Goal: Information Seeking & Learning: Compare options

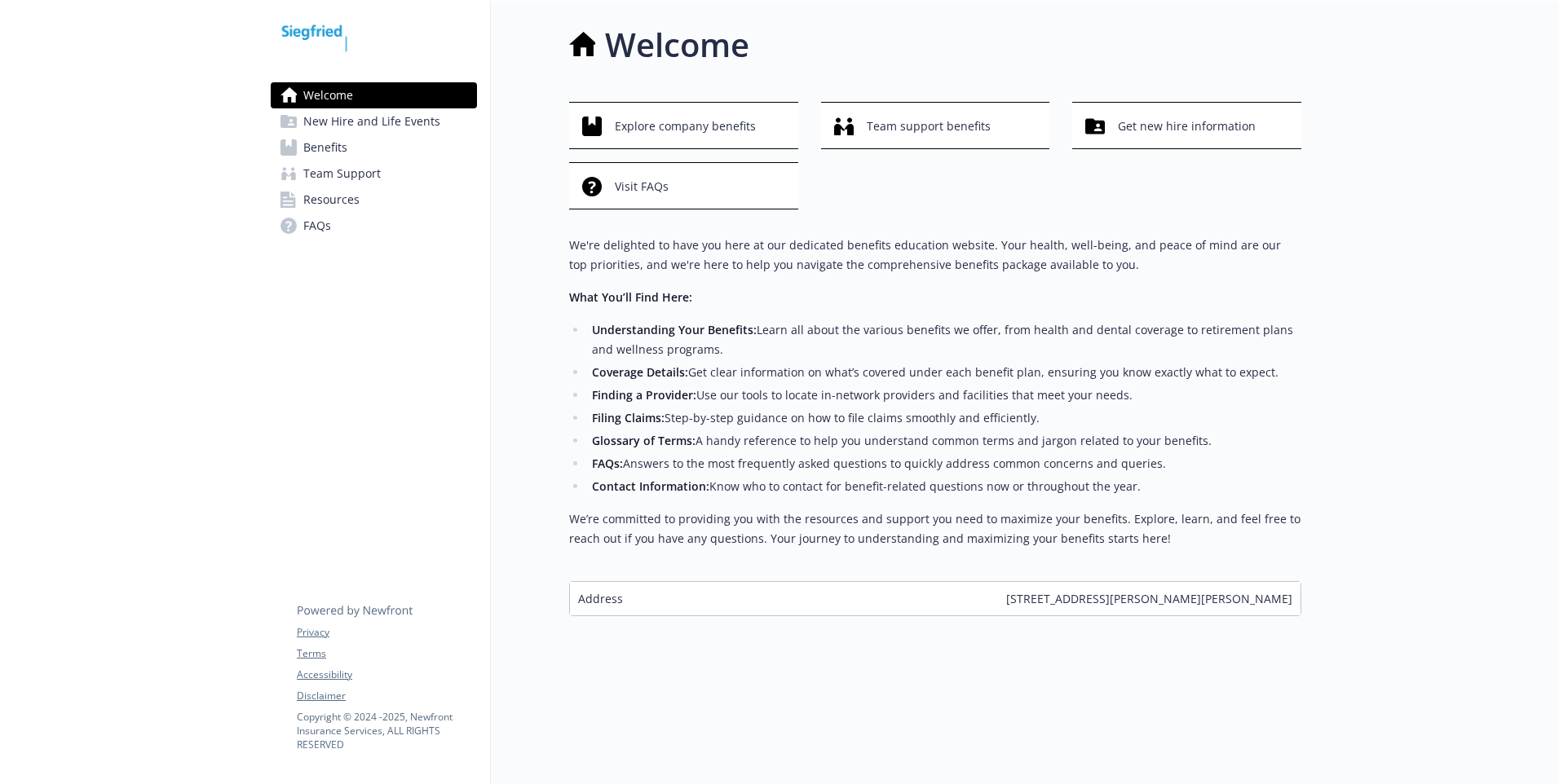
click at [329, 156] on span "Benefits" at bounding box center [324, 147] width 44 height 26
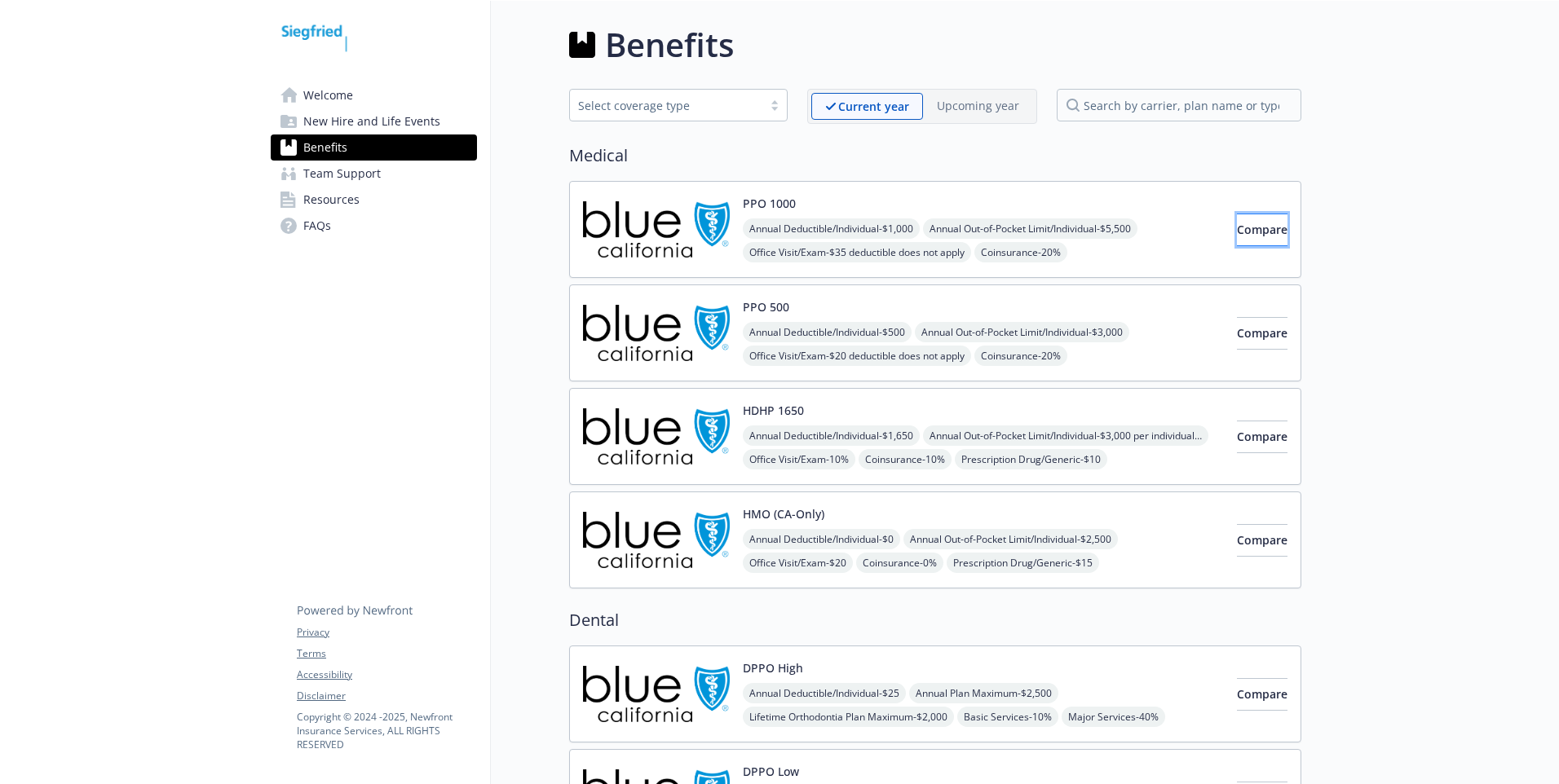
click at [1239, 226] on span "Compare" at bounding box center [1261, 229] width 51 height 16
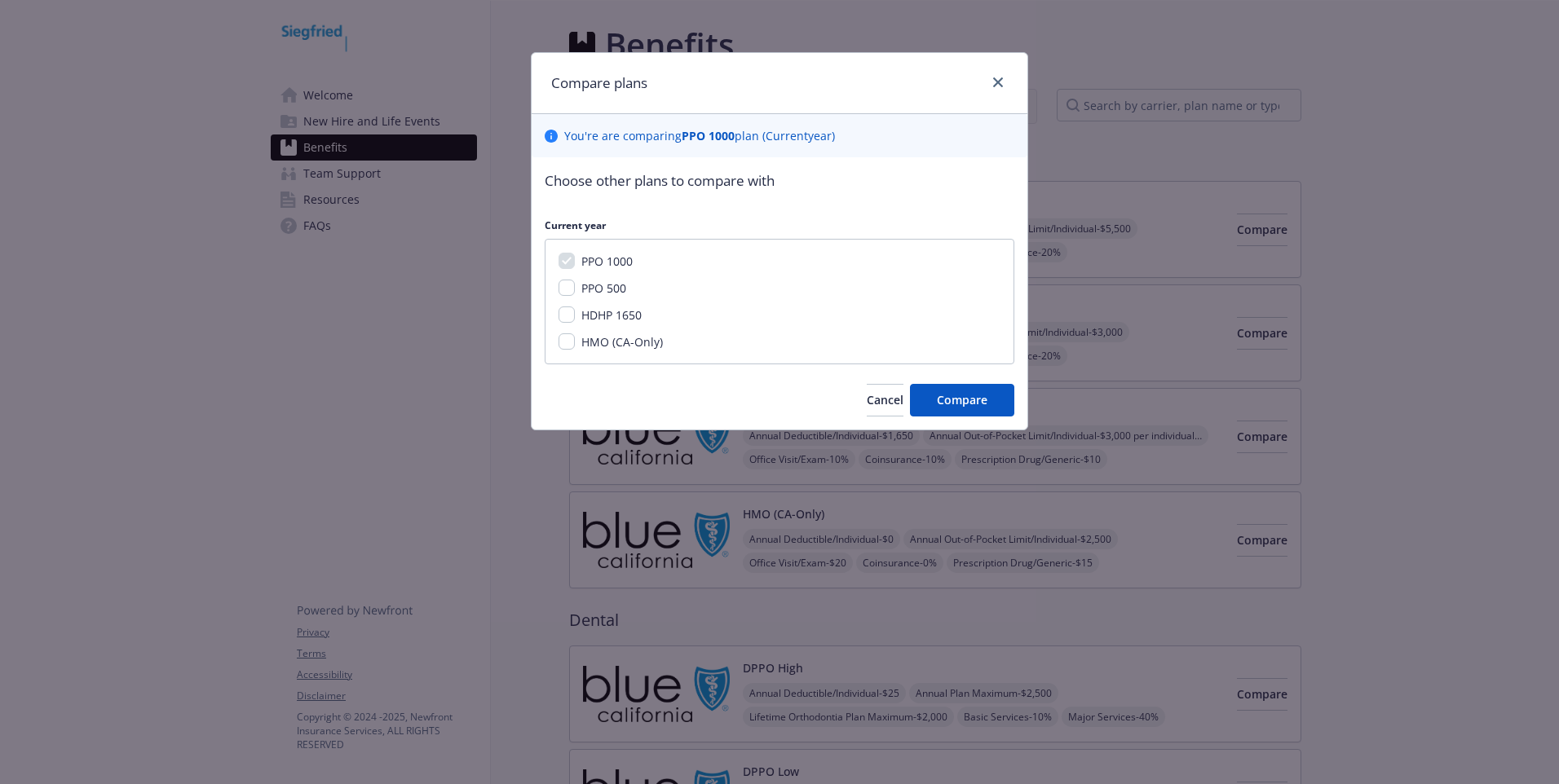
click at [615, 297] on div "PPO 500" at bounding box center [602, 288] width 55 height 17
click at [564, 287] on input "PPO 500" at bounding box center [567, 288] width 17 height 17
checkbox input "true"
click at [569, 315] on input "HDHP 1650" at bounding box center [567, 315] width 17 height 17
checkbox input "true"
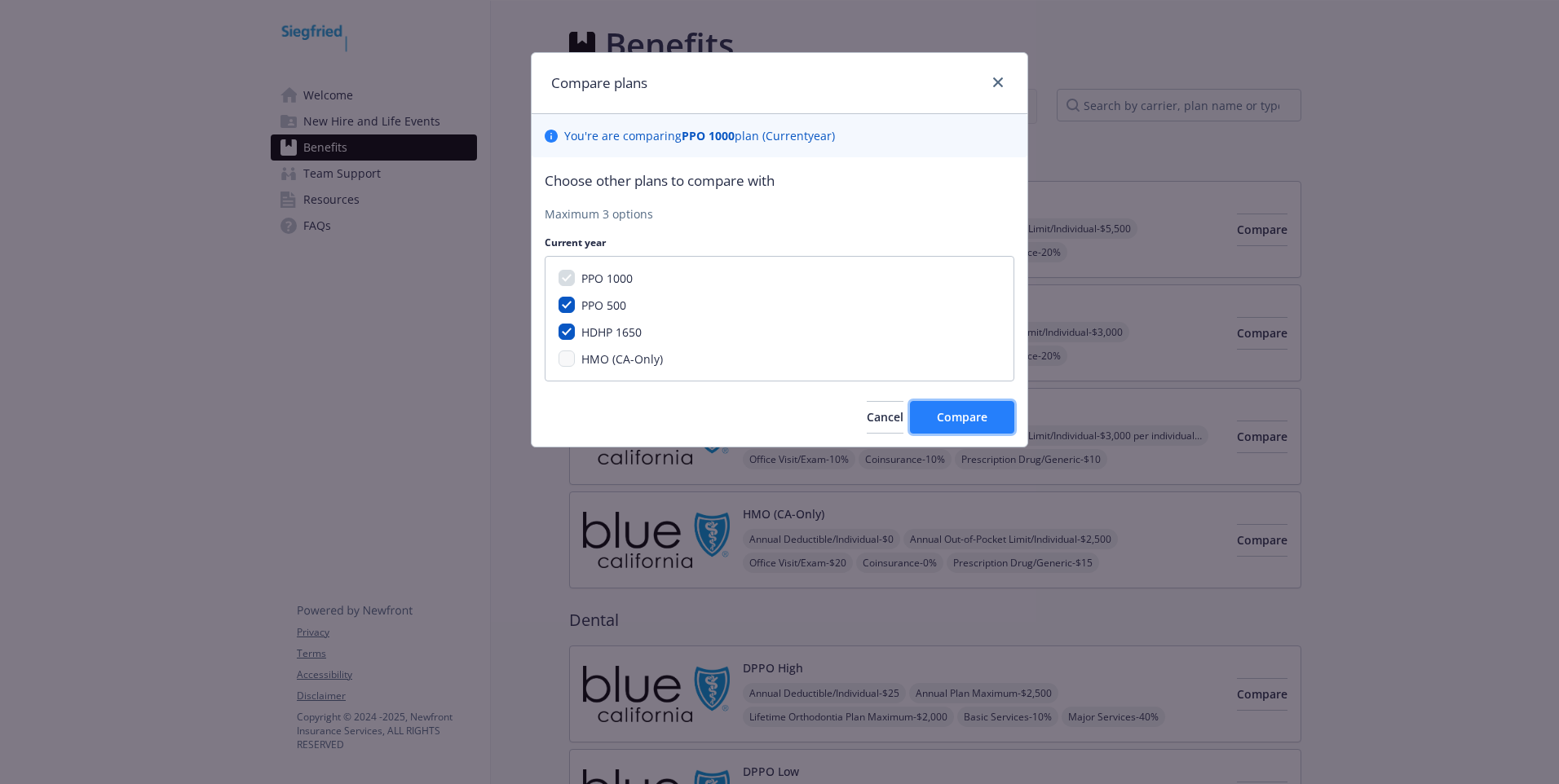
click at [940, 408] on button "Compare" at bounding box center [962, 417] width 105 height 32
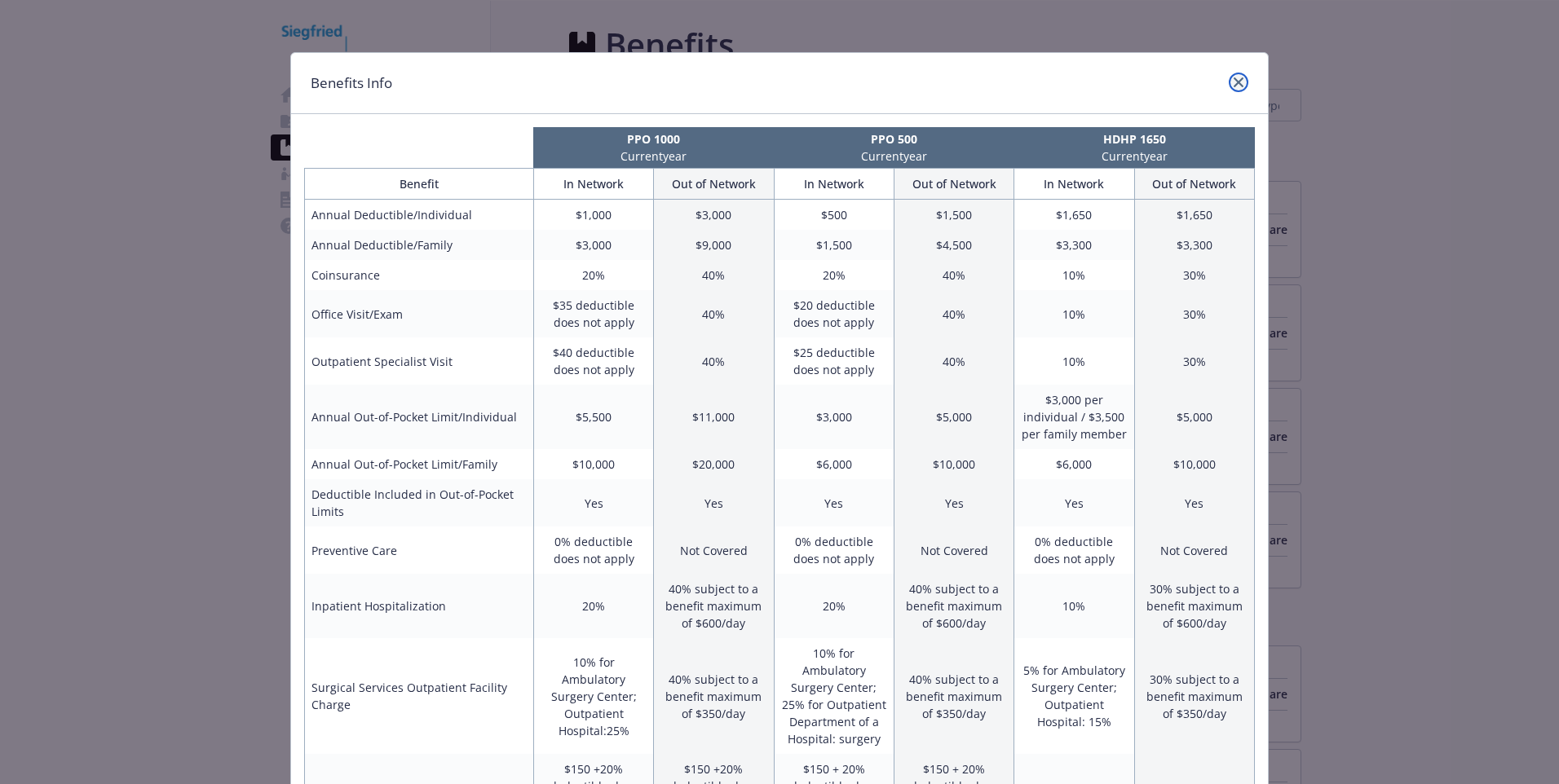
click at [1236, 82] on icon "close" at bounding box center [1238, 82] width 10 height 10
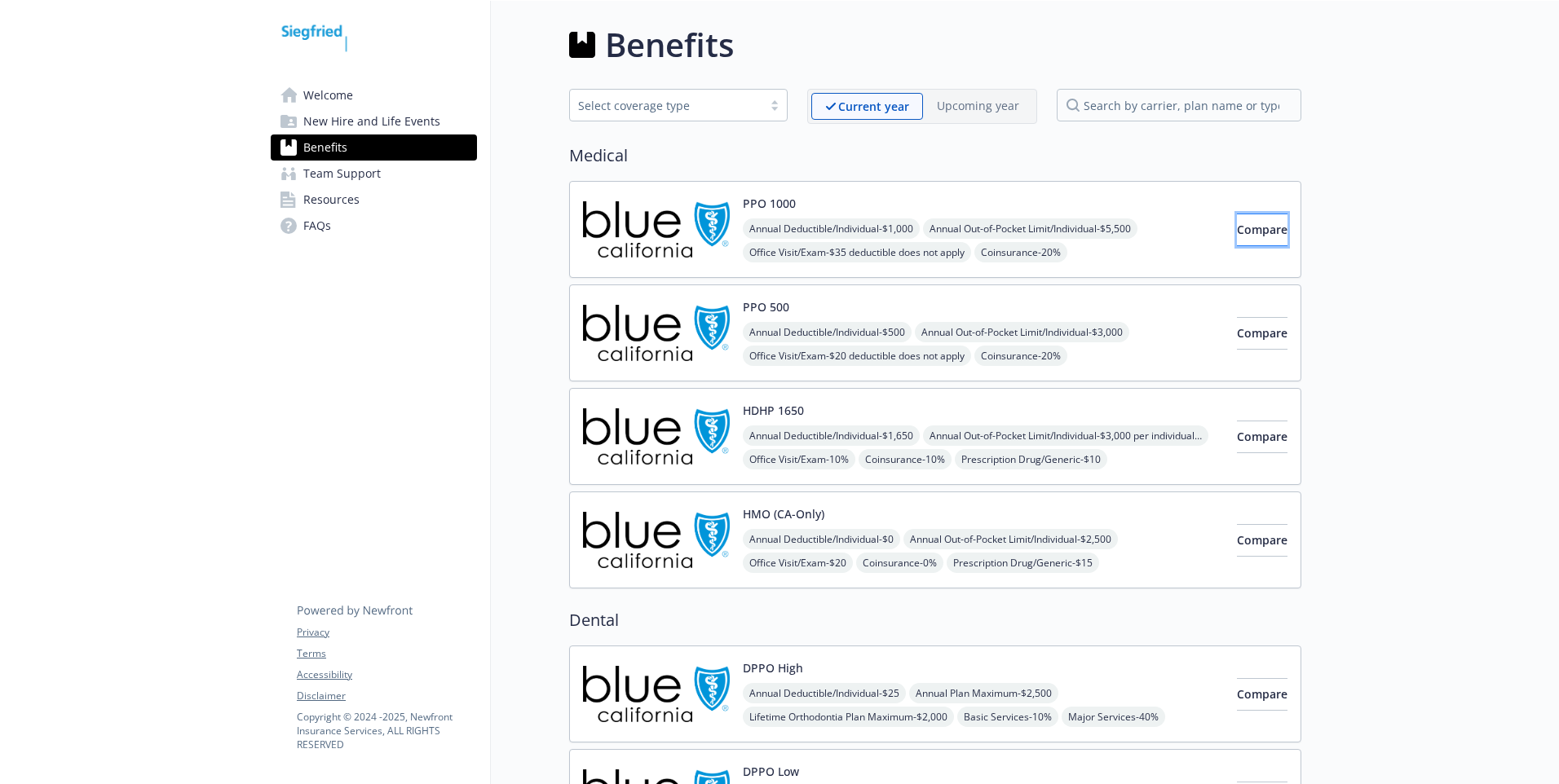
click at [1236, 230] on span "Compare" at bounding box center [1261, 229] width 51 height 16
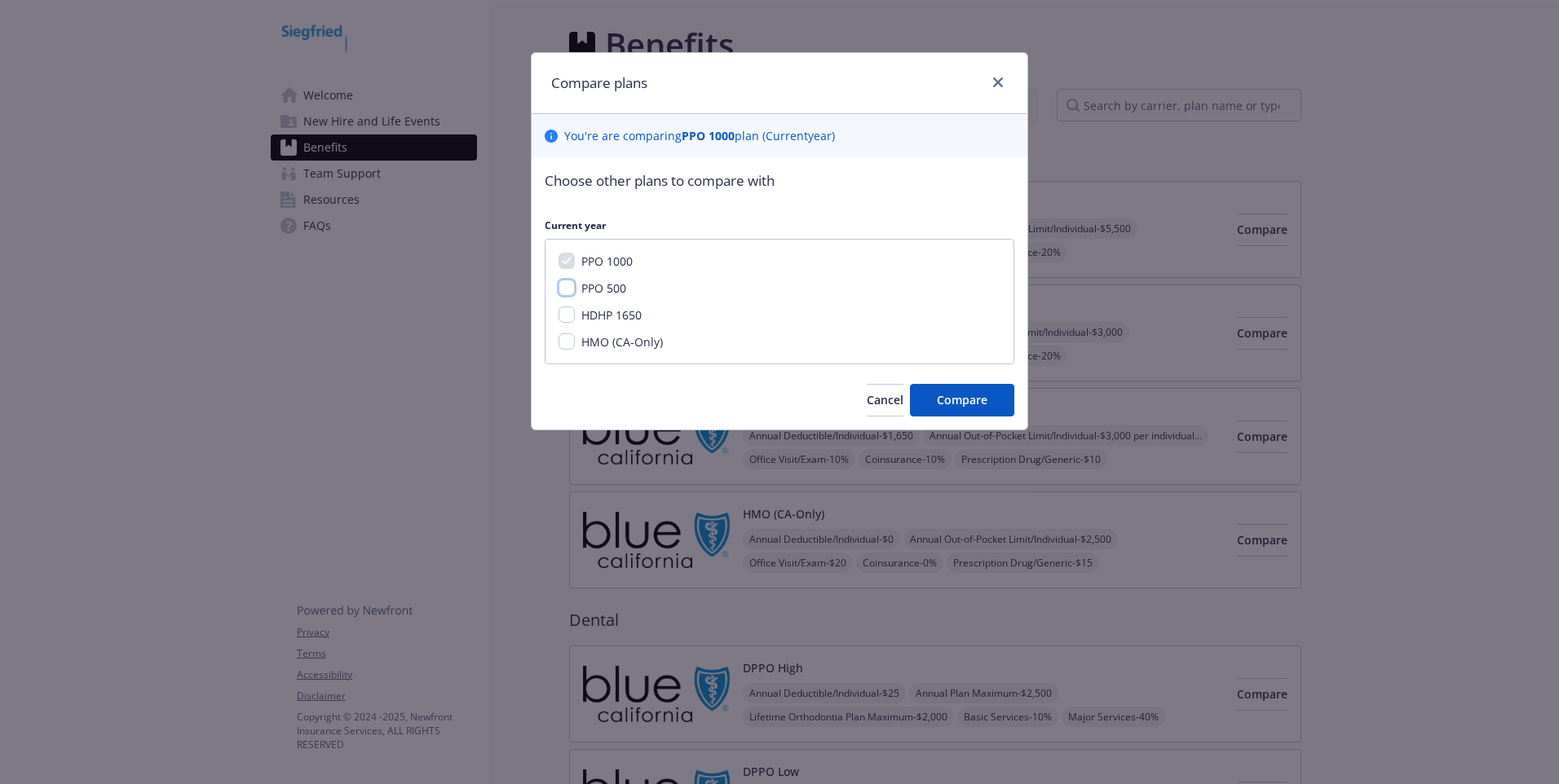
click at [564, 285] on input "PPO 500" at bounding box center [567, 288] width 17 height 17
checkbox input "true"
click at [570, 343] on input "HMO (CA-Only)" at bounding box center [567, 342] width 17 height 17
checkbox input "true"
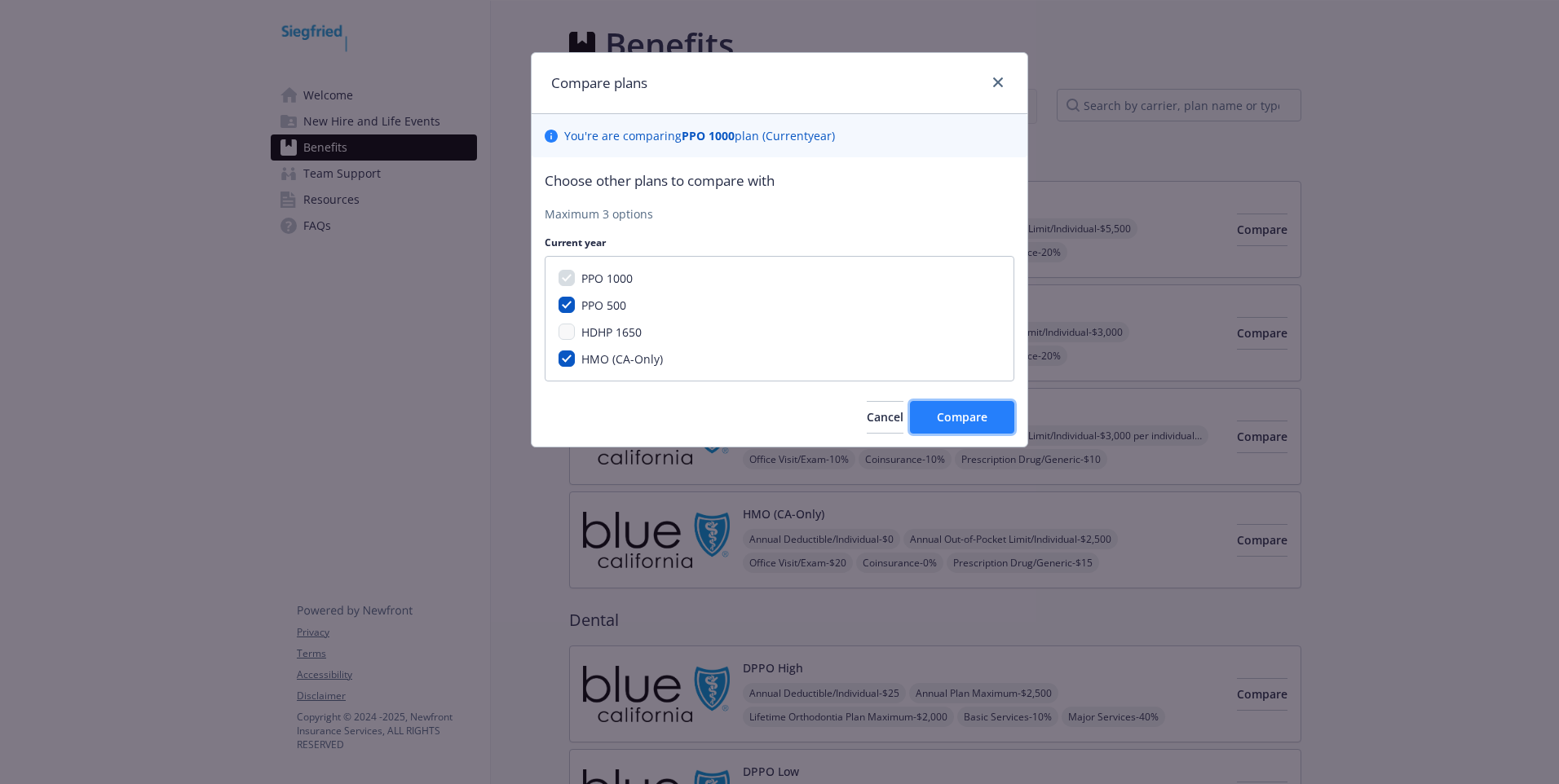
click at [938, 415] on span "Compare" at bounding box center [962, 417] width 51 height 16
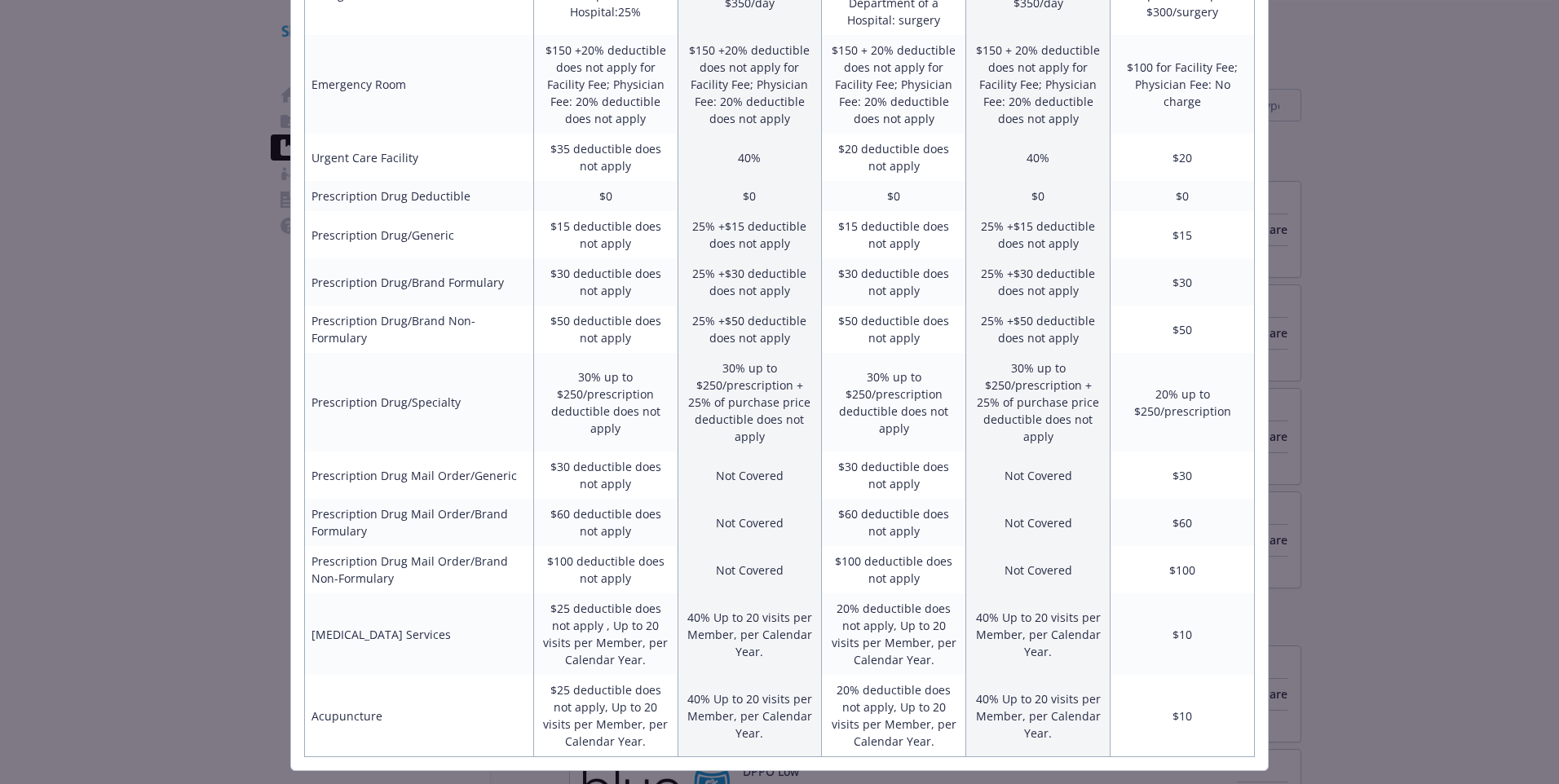
scroll to position [689, 0]
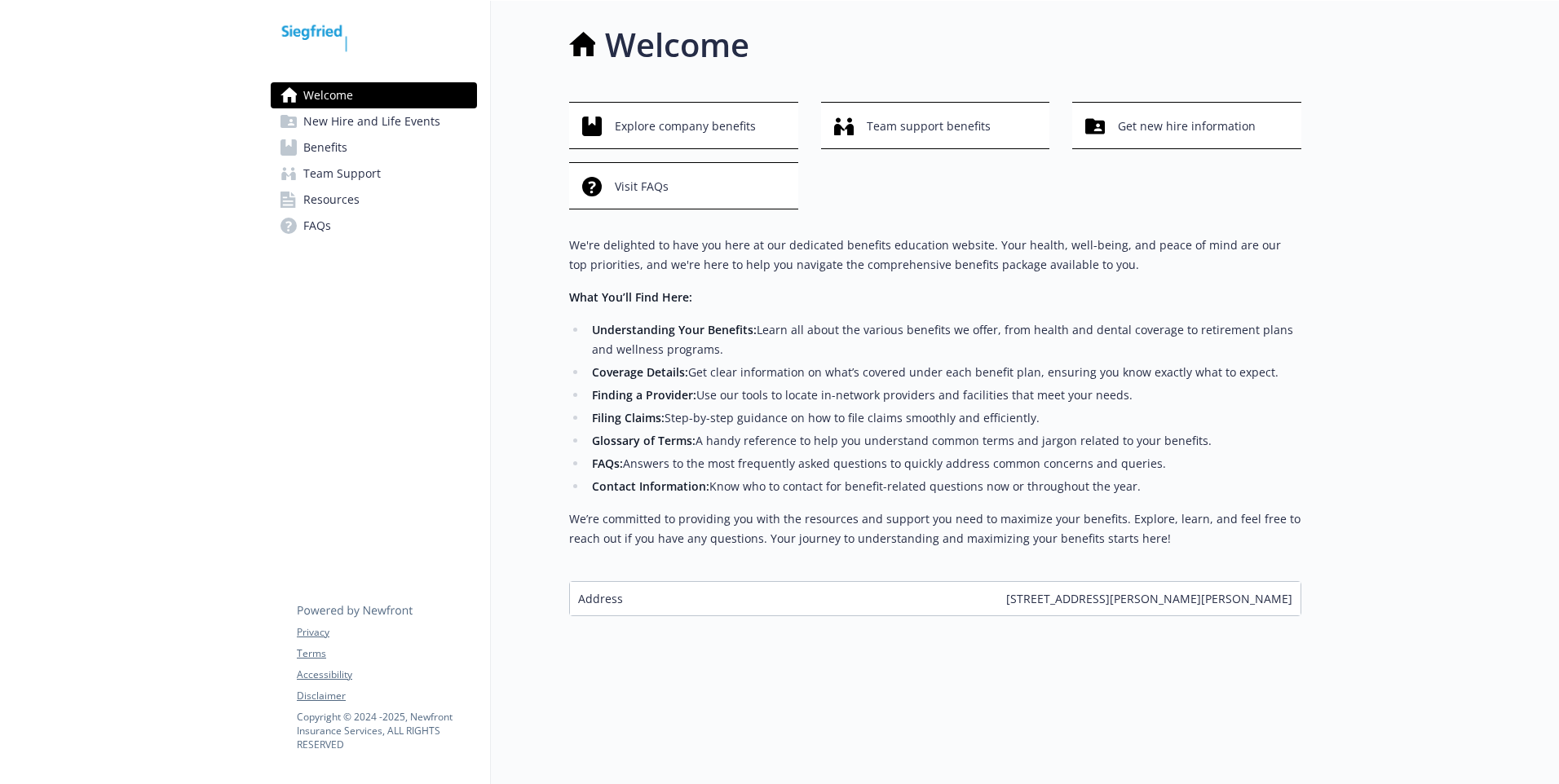
click at [302, 155] on link "Benefits" at bounding box center [374, 147] width 207 height 26
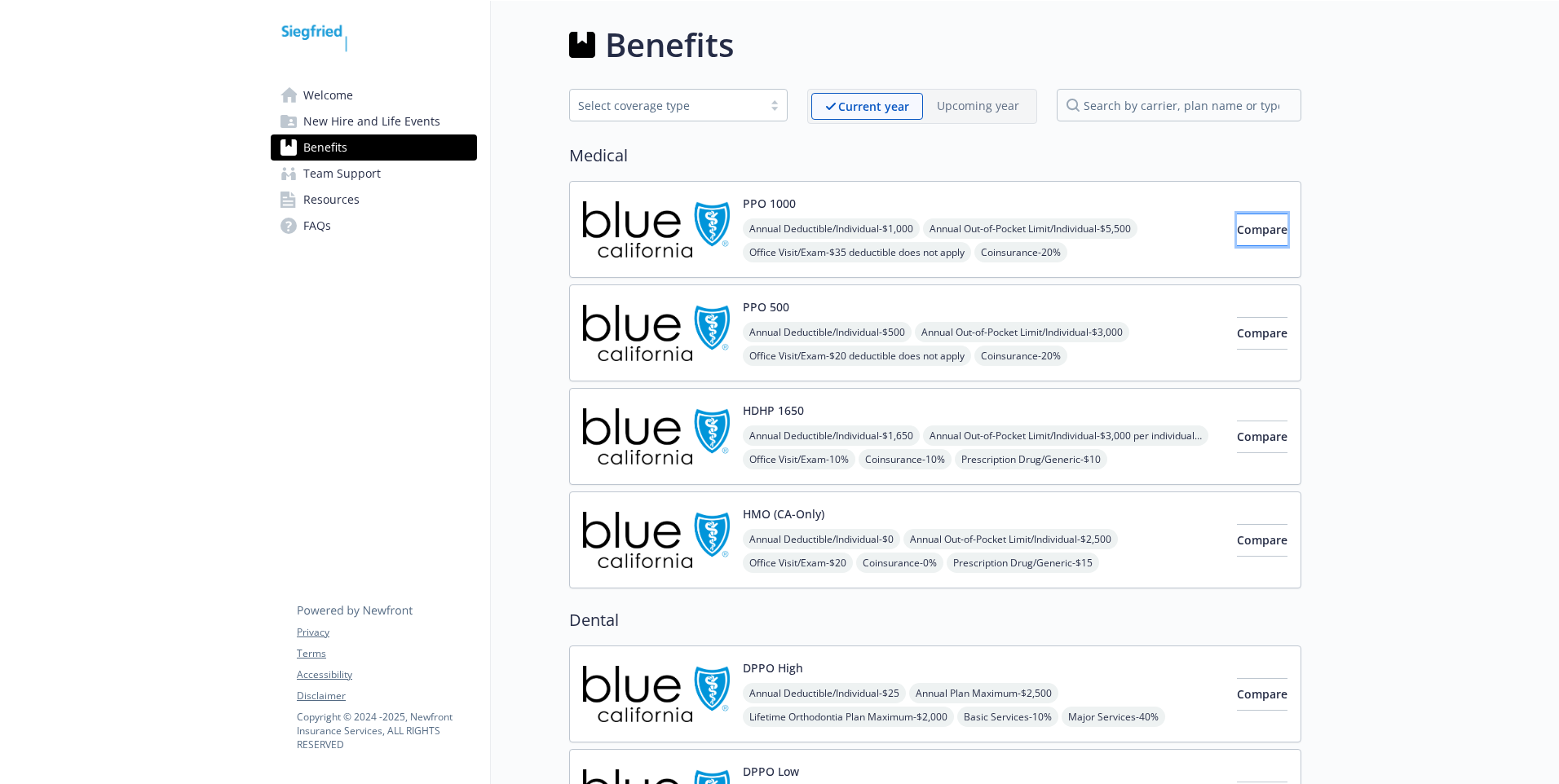
click at [1258, 234] on span "Compare" at bounding box center [1261, 229] width 51 height 16
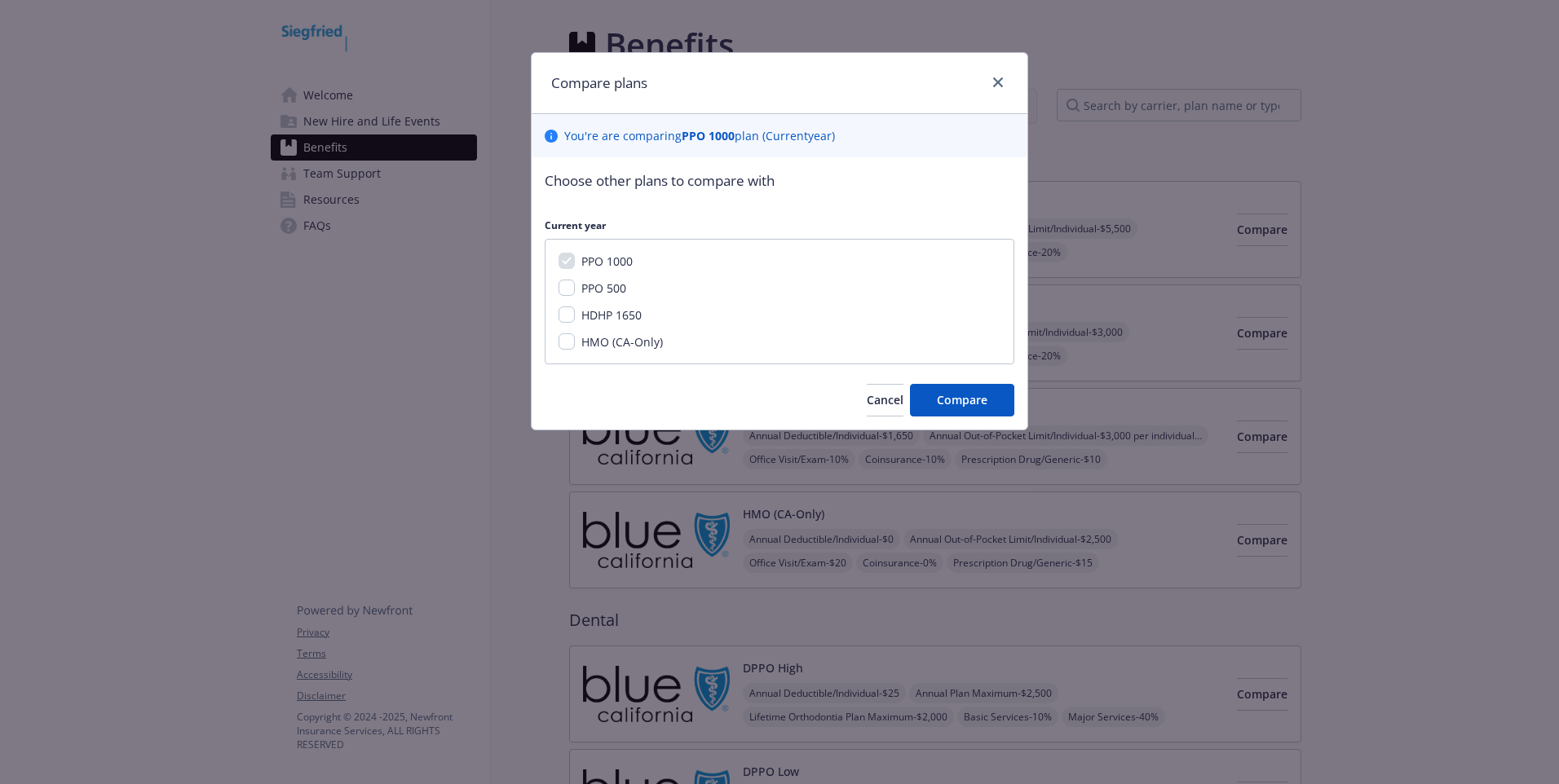
click at [608, 297] on div "PPO 500" at bounding box center [602, 288] width 55 height 17
click at [615, 290] on span "PPO 500" at bounding box center [603, 288] width 44 height 16
click at [575, 290] on input "PPO 500" at bounding box center [567, 288] width 17 height 17
checkbox input "true"
click at [621, 313] on span "HDHP 1650" at bounding box center [611, 315] width 60 height 16
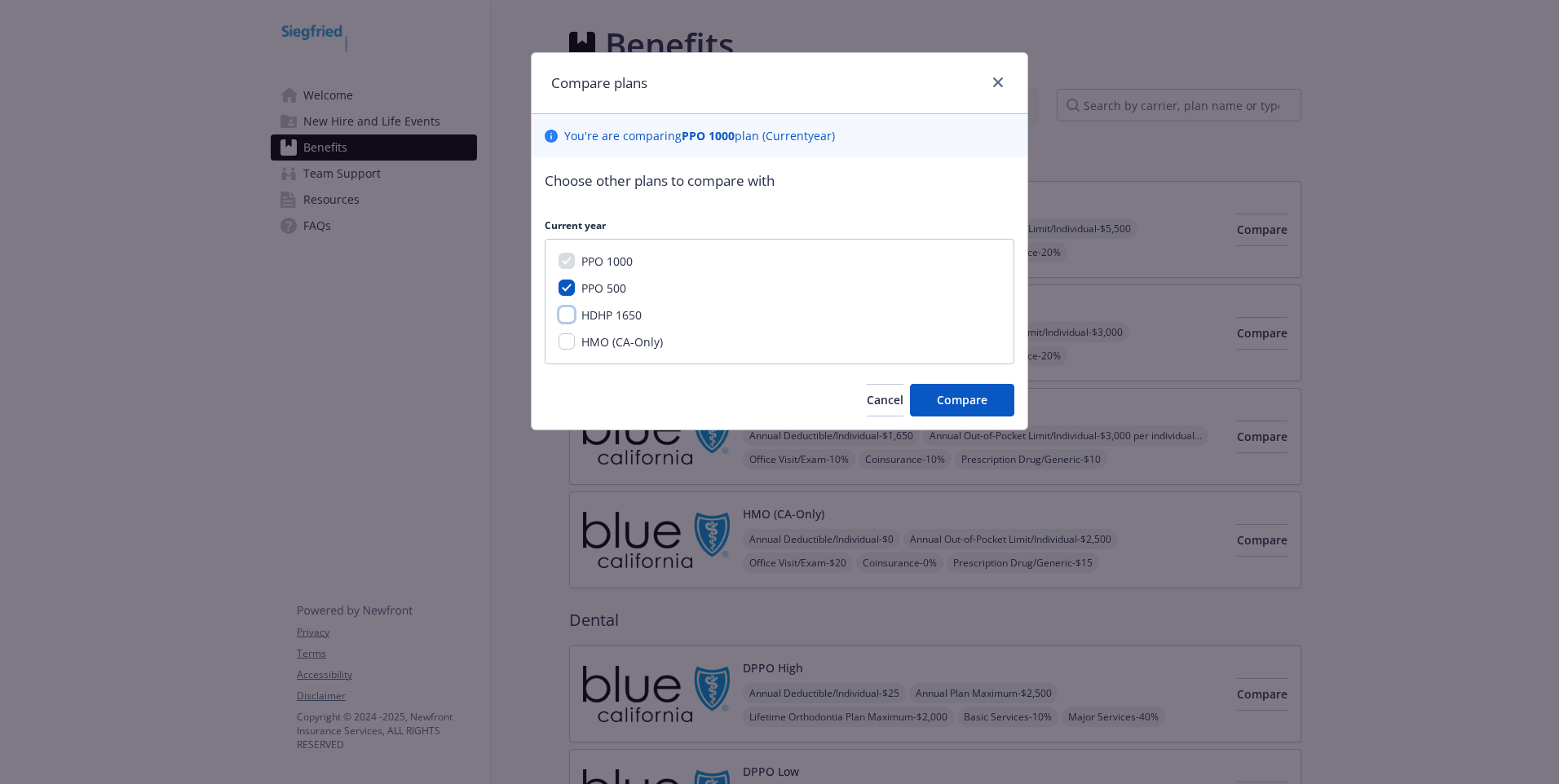
click at [575, 313] on input "HDHP 1650" at bounding box center [567, 315] width 17 height 17
checkbox input "true"
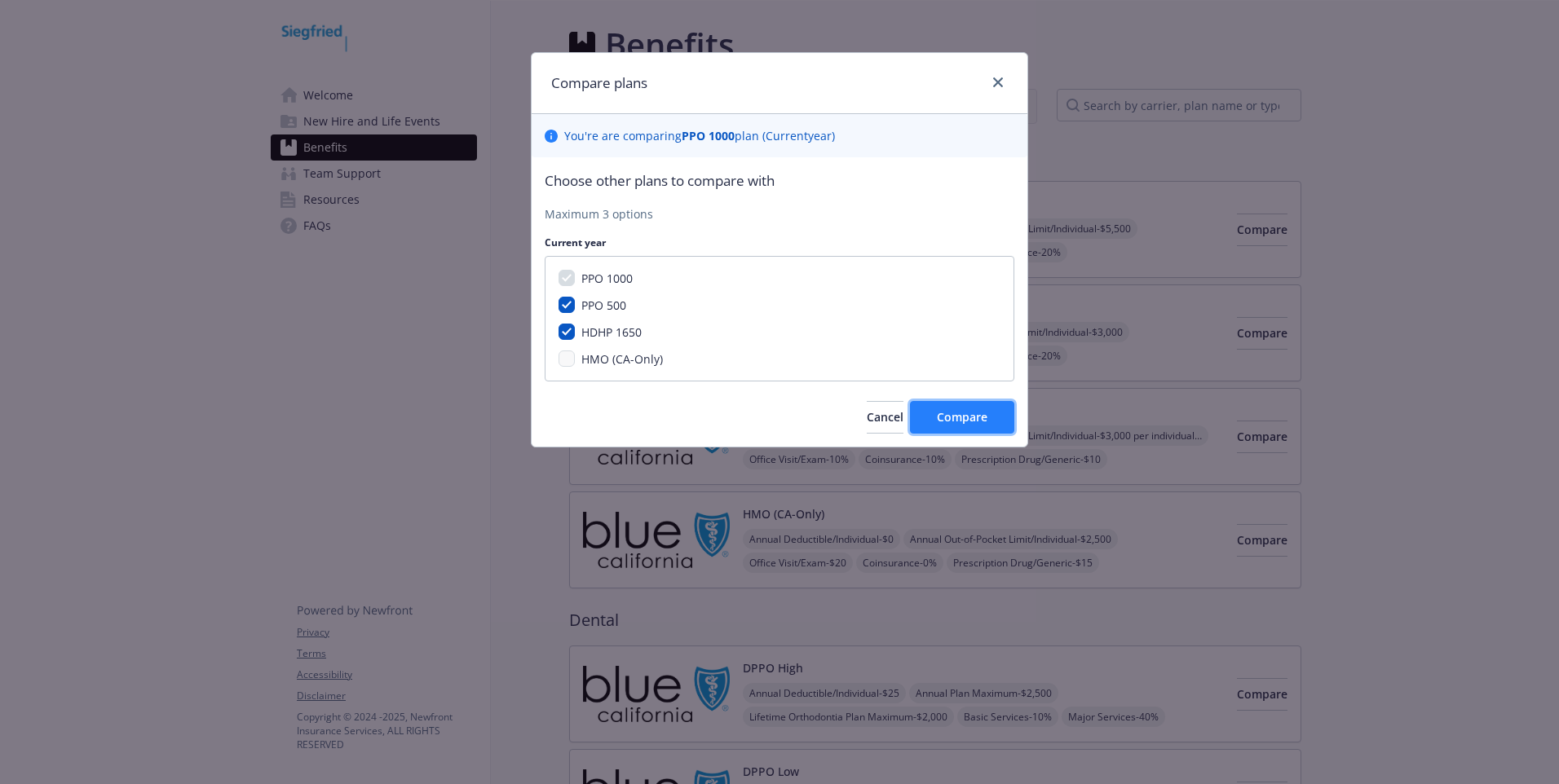
click at [936, 416] on button "Compare" at bounding box center [962, 417] width 105 height 32
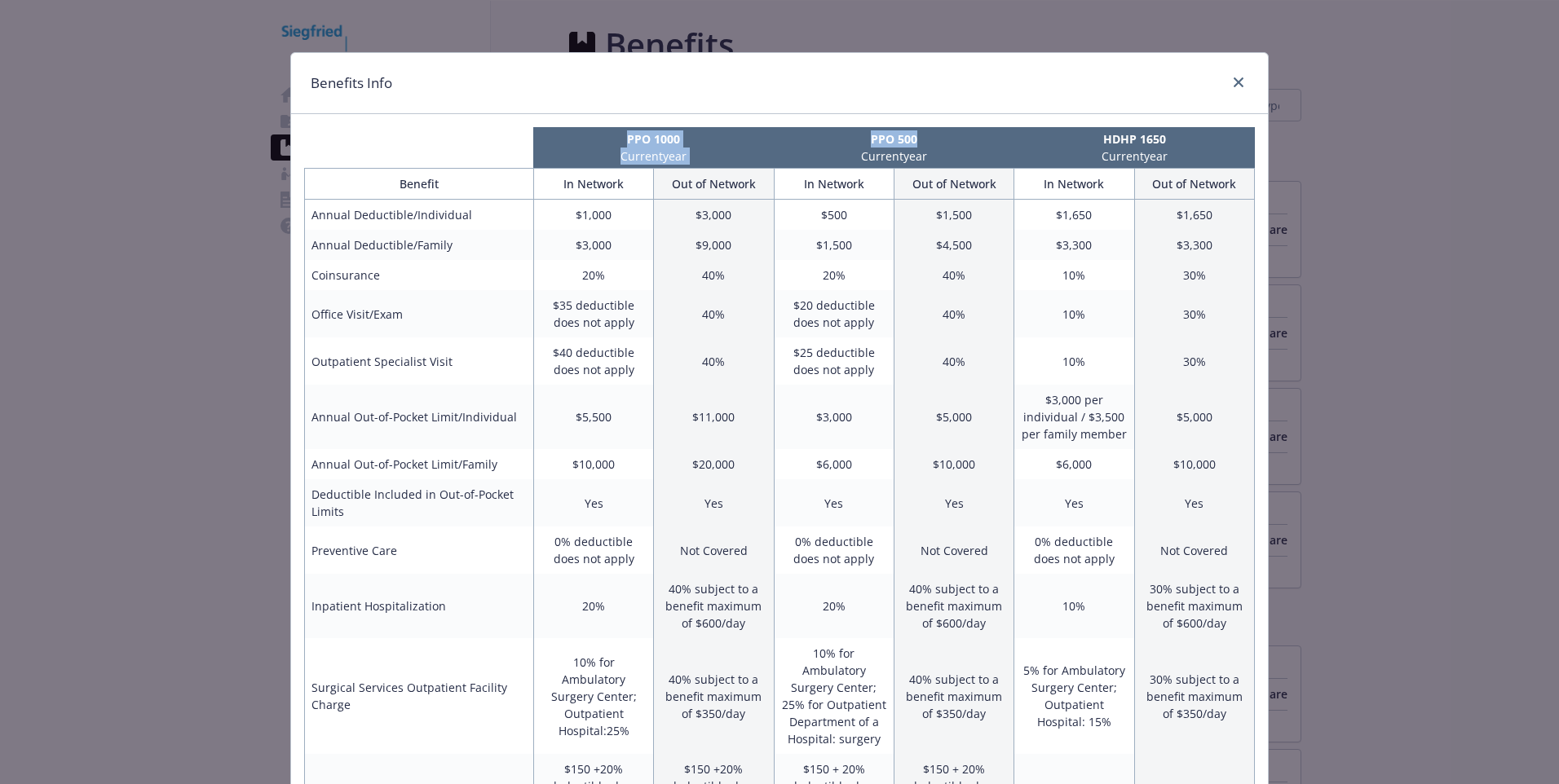
drag, startPoint x: 939, startPoint y: 92, endPoint x: 926, endPoint y: 125, distance: 35.5
click at [956, 81] on div "Benefits Info" at bounding box center [780, 83] width 977 height 61
click at [956, 95] on div "Benefits Info" at bounding box center [780, 83] width 977 height 61
